Goal: Transaction & Acquisition: Purchase product/service

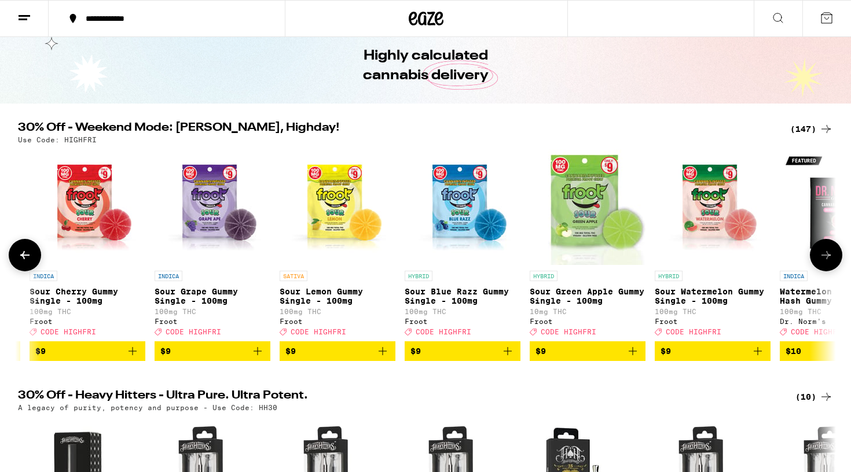
scroll to position [0, 1790]
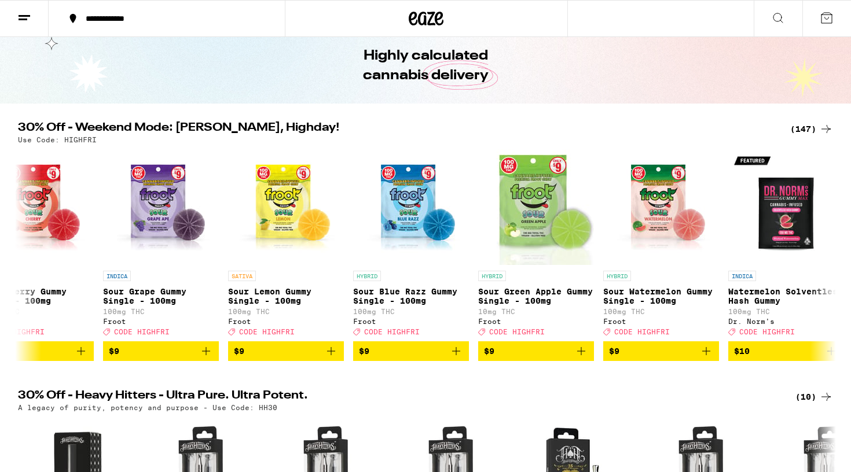
click at [819, 135] on icon at bounding box center [826, 129] width 14 height 14
click at [817, 128] on div "(147)" at bounding box center [811, 129] width 43 height 14
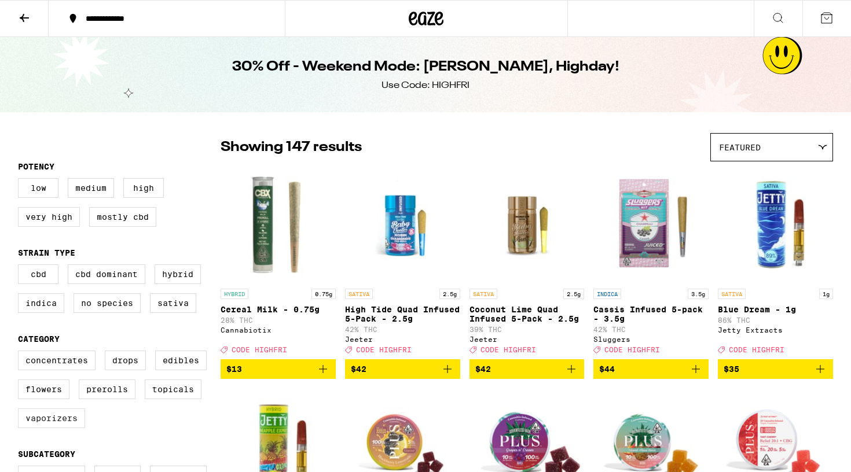
click at [64, 428] on label "Vaporizers" at bounding box center [51, 419] width 67 height 20
click at [21, 353] on input "Vaporizers" at bounding box center [20, 352] width 1 height 1
checkbox input "true"
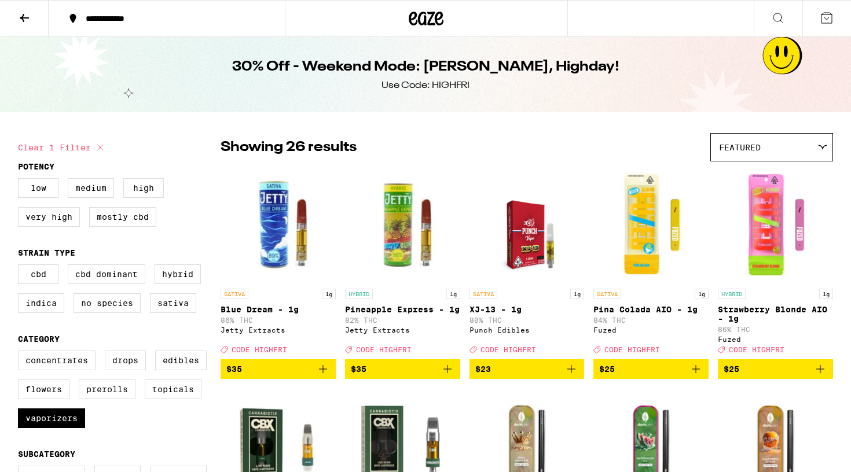
click at [28, 6] on button at bounding box center [24, 19] width 49 height 36
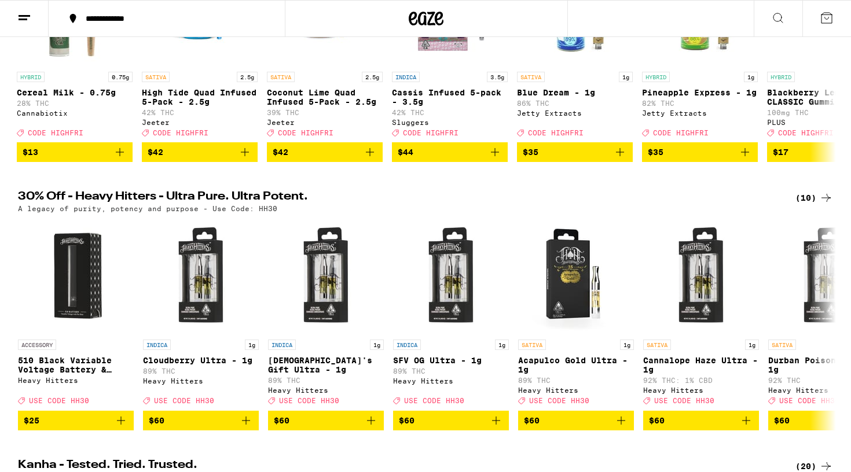
scroll to position [316, 0]
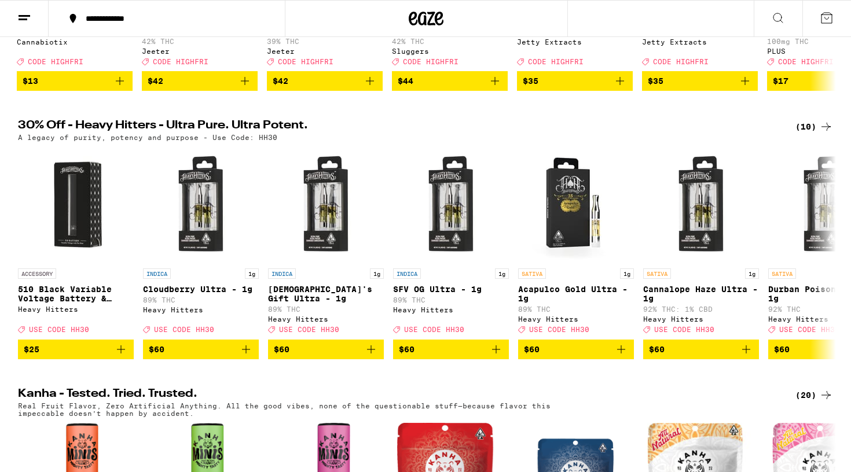
click at [812, 134] on div "(10)" at bounding box center [814, 127] width 38 height 14
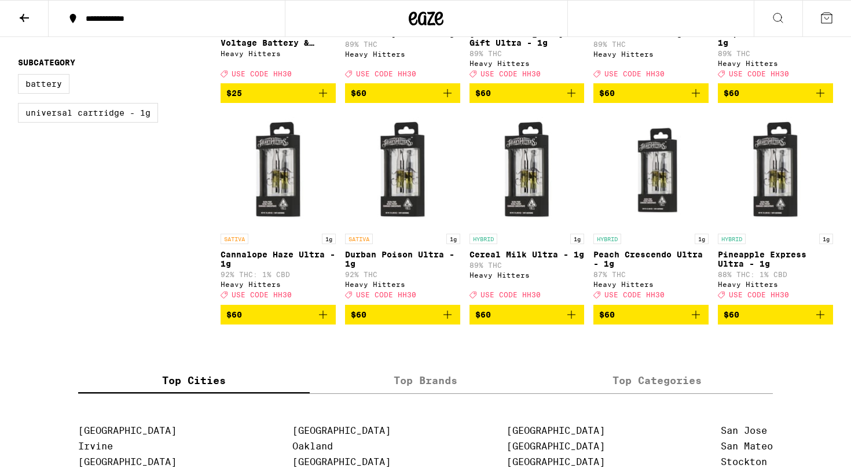
scroll to position [276, 0]
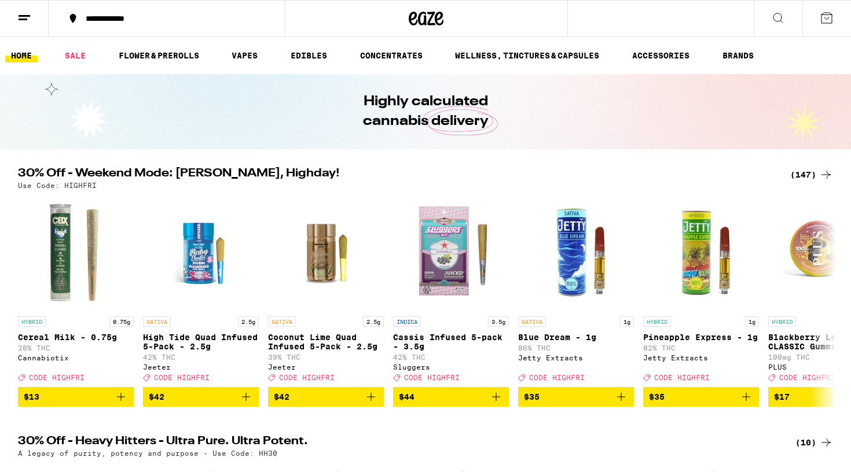
click at [773, 14] on icon at bounding box center [778, 18] width 14 height 14
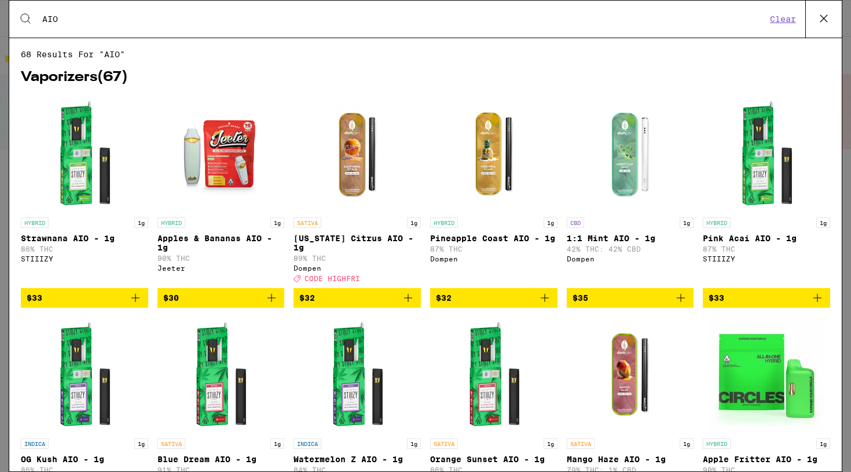
type input "AIO"
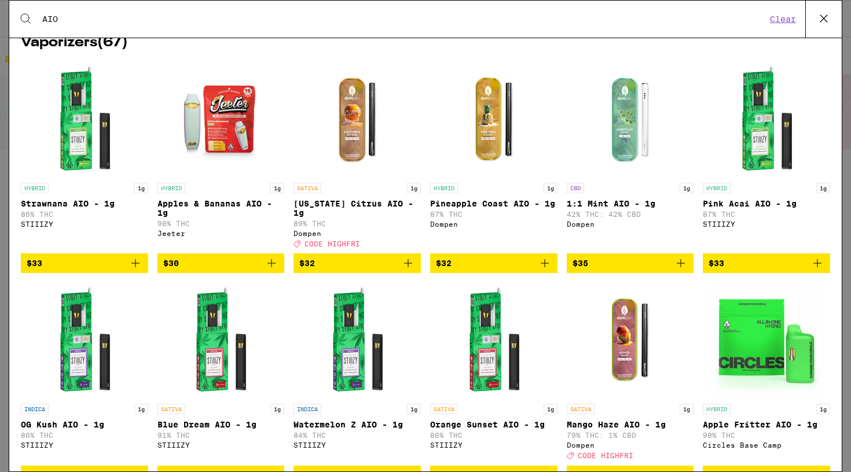
scroll to position [234, 0]
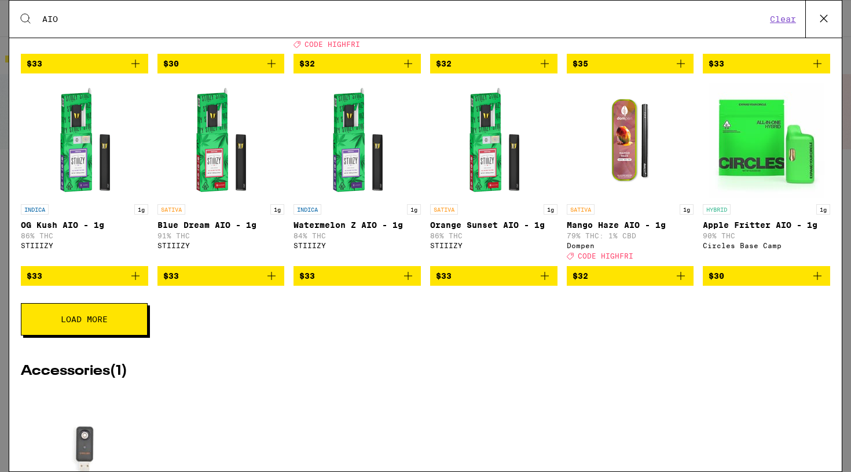
click at [127, 336] on button "Load More" at bounding box center [84, 319] width 127 height 32
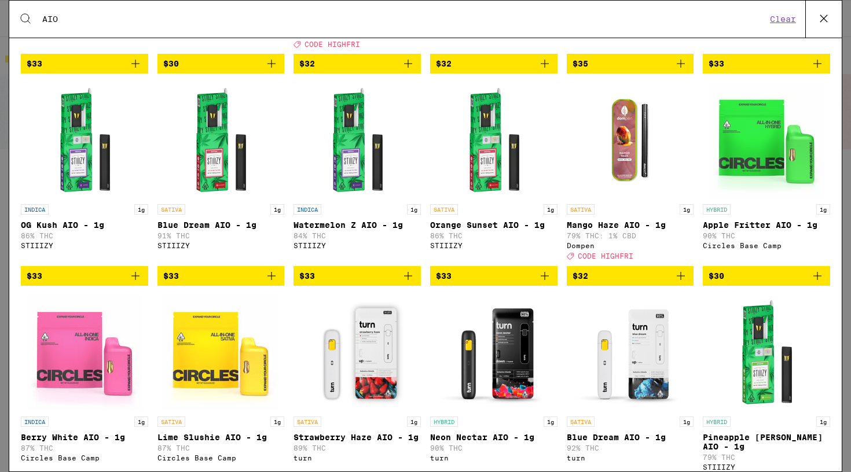
click at [127, 336] on img "Open page for Berry White AIO - 1g from Circles Base Camp" at bounding box center [85, 353] width 116 height 116
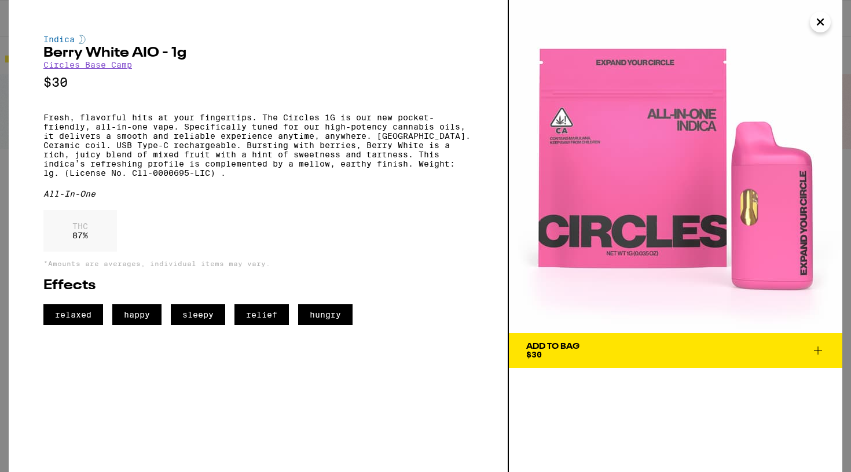
click at [818, 19] on icon "Close" at bounding box center [820, 21] width 14 height 17
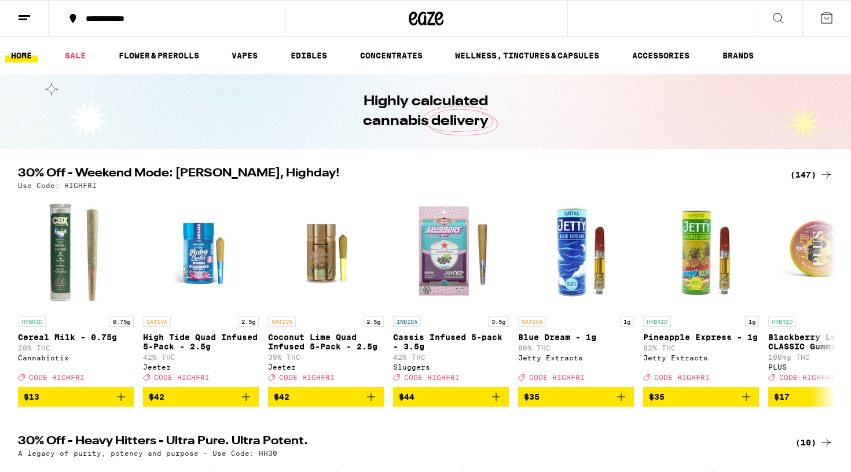
click at [777, 24] on icon at bounding box center [778, 18] width 14 height 14
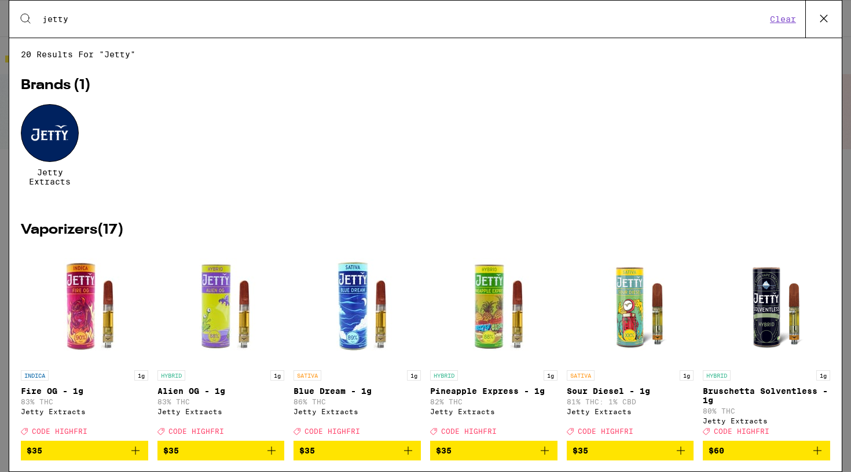
type input "jetty"
click at [52, 130] on div at bounding box center [50, 133] width 58 height 58
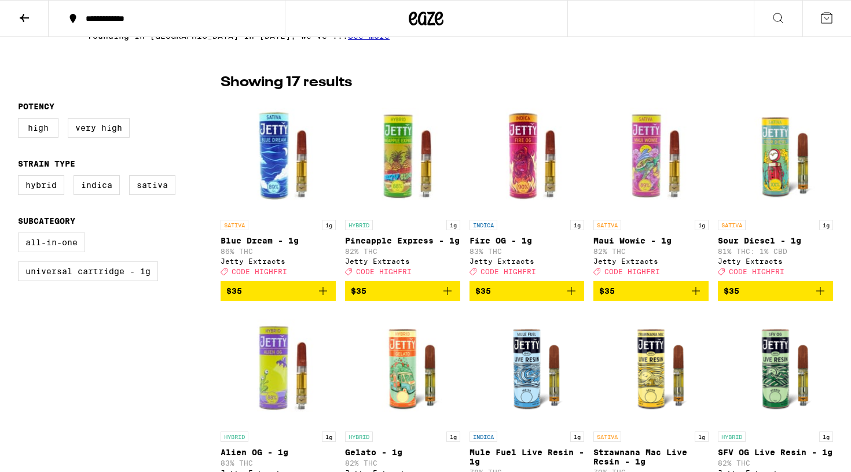
scroll to position [274, 0]
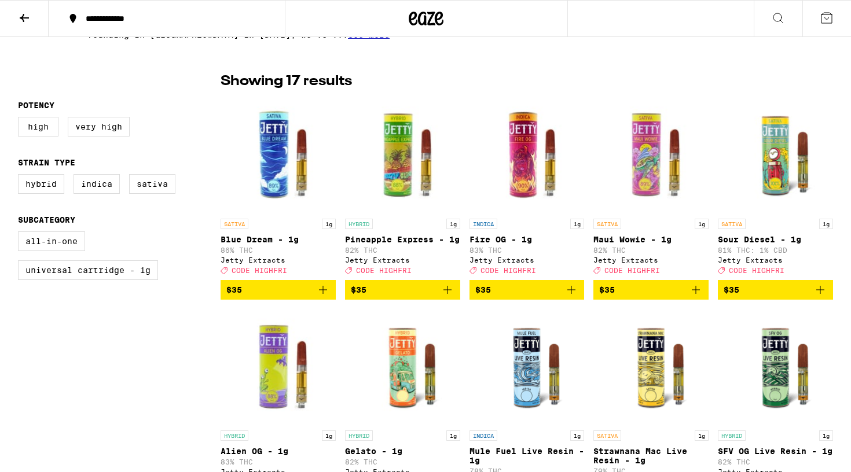
click at [78, 259] on div "All-In-One Universal Cartridge - 1g" at bounding box center [119, 260] width 203 height 58
click at [80, 248] on label "All-In-One" at bounding box center [51, 241] width 67 height 20
click at [21, 234] on input "All-In-One" at bounding box center [20, 233] width 1 height 1
checkbox input "true"
